Goal: Information Seeking & Learning: Learn about a topic

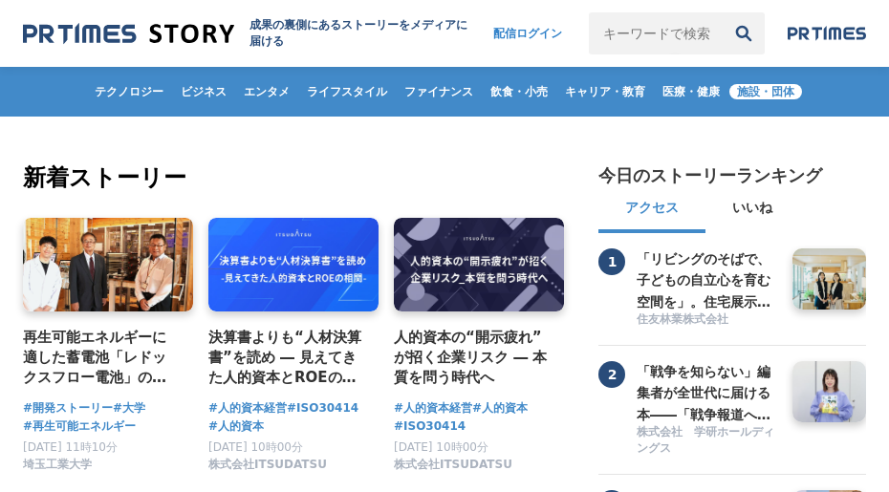
click at [802, 91] on span "施設・団体" at bounding box center [765, 91] width 73 height 15
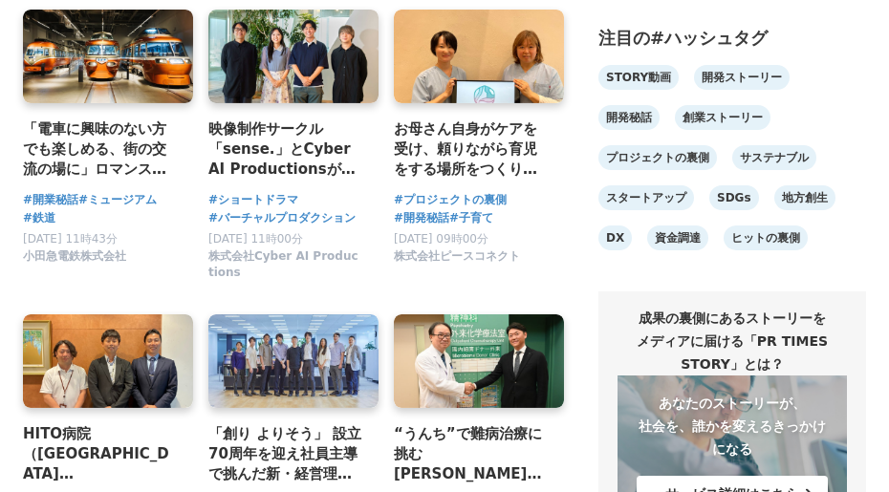
scroll to position [1396, 0]
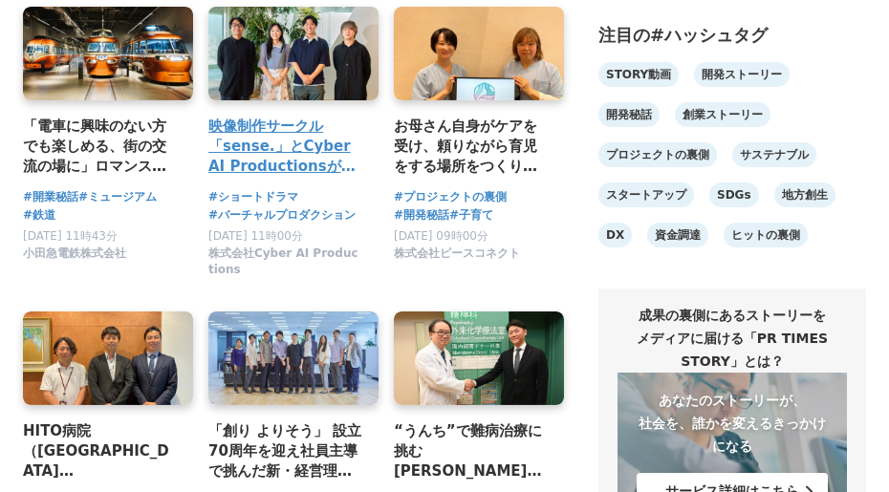
click at [313, 103] on link at bounding box center [294, 54] width 179 height 98
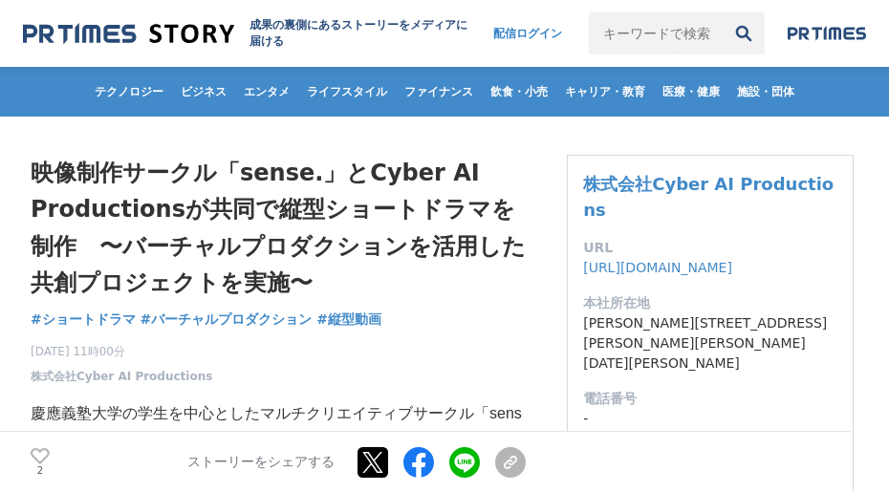
click at [707, 32] on input "キーワードで検索" at bounding box center [656, 33] width 134 height 42
click at [843, 38] on img at bounding box center [827, 33] width 78 height 15
